Goal: Find specific page/section: Find specific page/section

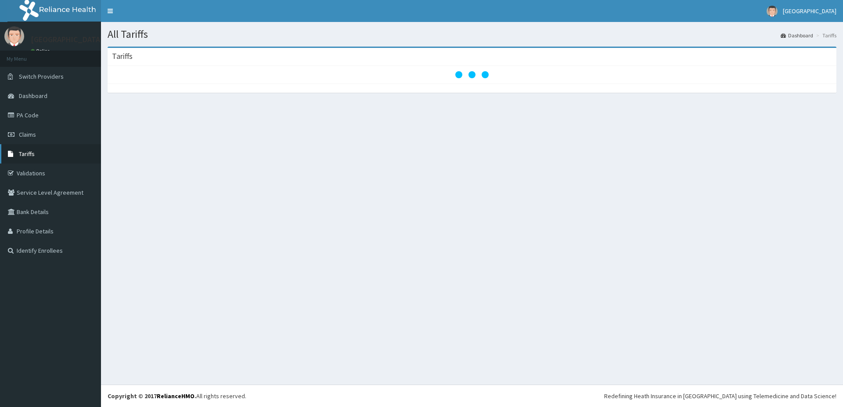
click at [14, 155] on icon at bounding box center [12, 154] width 9 height 6
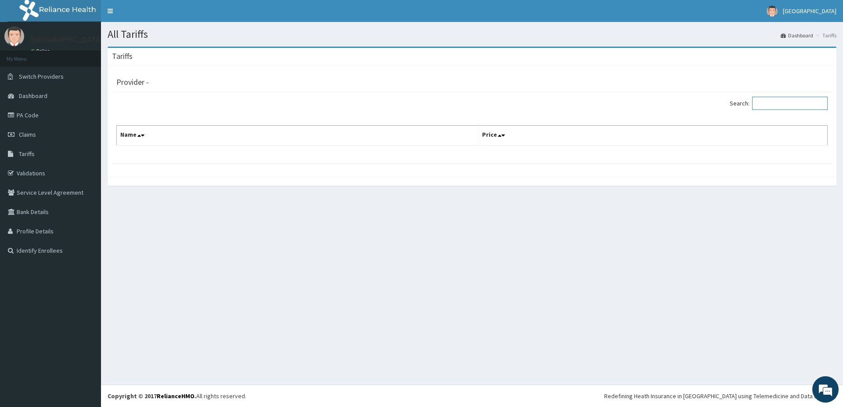
click at [769, 98] on input "Search:" at bounding box center [790, 103] width 76 height 13
click at [56, 155] on link "Tariffs" at bounding box center [50, 153] width 101 height 19
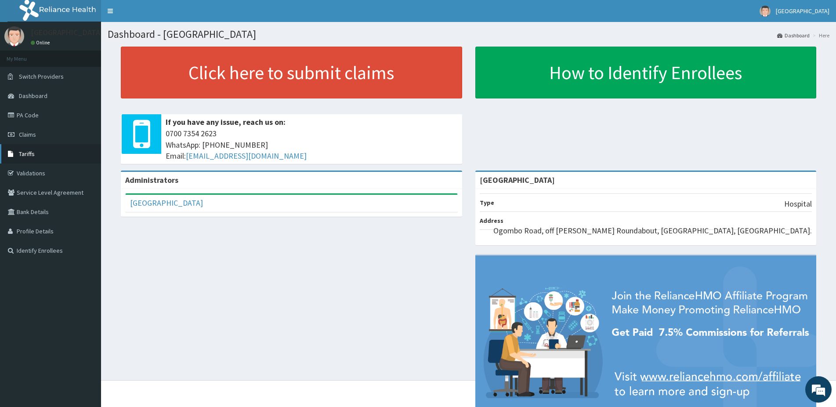
click at [32, 150] on span "Tariffs" at bounding box center [27, 154] width 16 height 8
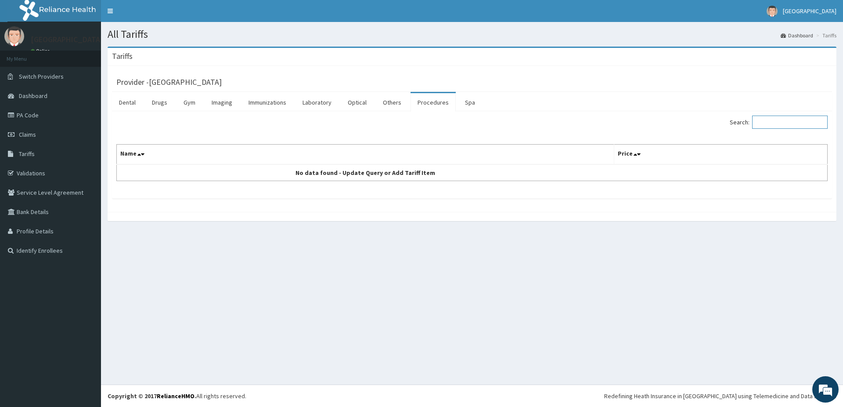
click at [774, 121] on input "Search:" at bounding box center [790, 121] width 76 height 13
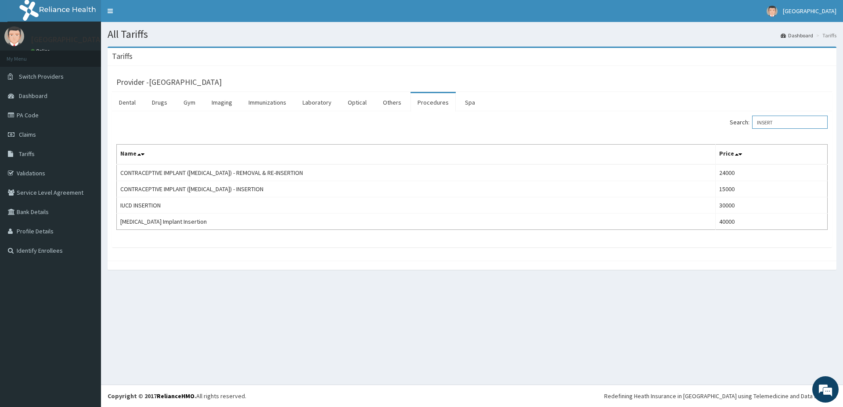
type input "INSERT"
click at [71, 115] on link "PA Code" at bounding box center [50, 114] width 101 height 19
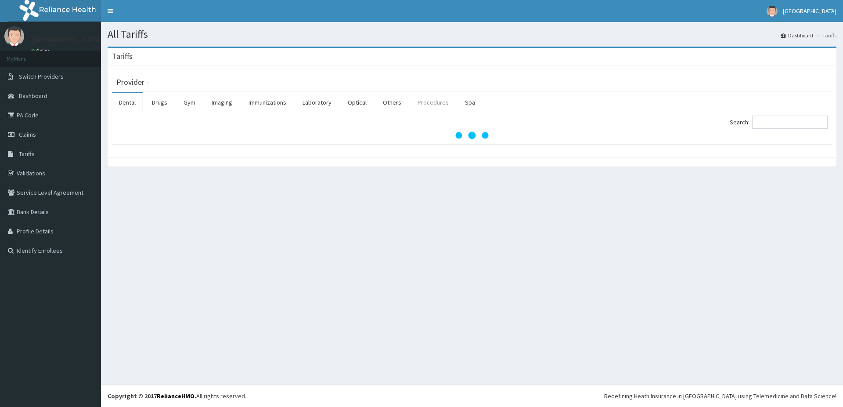
click at [415, 103] on link "Procedures" at bounding box center [433, 102] width 45 height 18
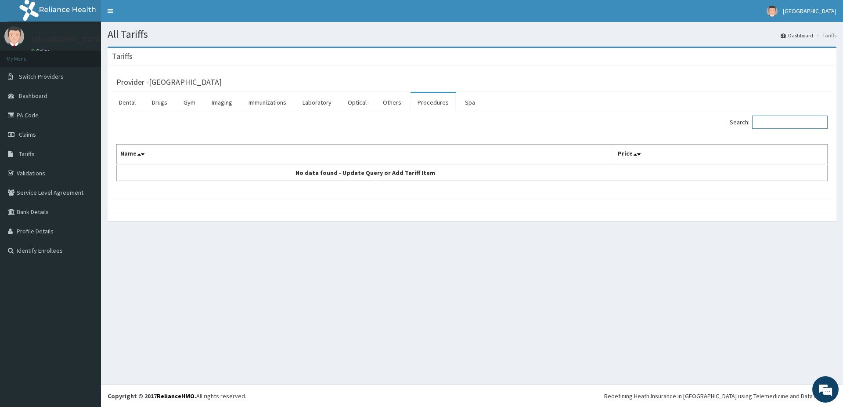
click at [765, 126] on input "Search:" at bounding box center [790, 121] width 76 height 13
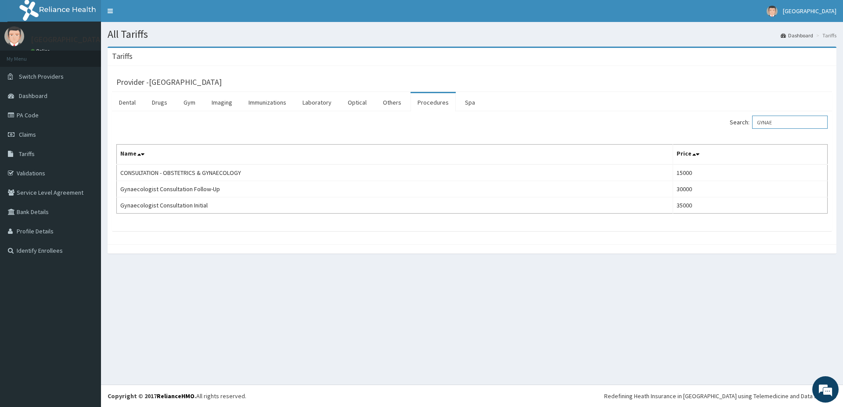
type input "GYNAE"
